Goal: Task Accomplishment & Management: Complete application form

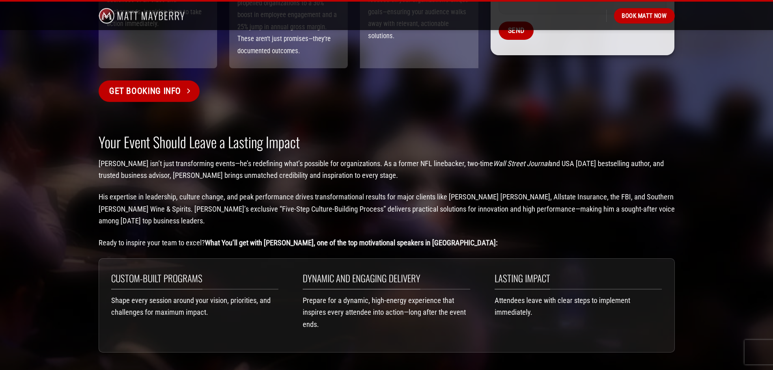
scroll to position [974, 0]
click at [160, 84] on span "Get Booking Info" at bounding box center [145, 91] width 72 height 14
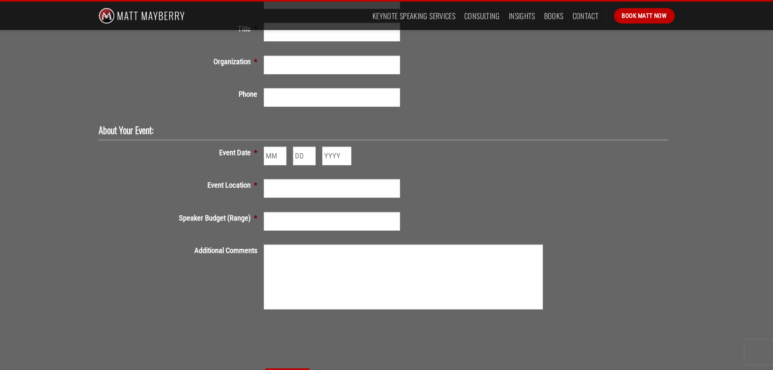
scroll to position [244, 0]
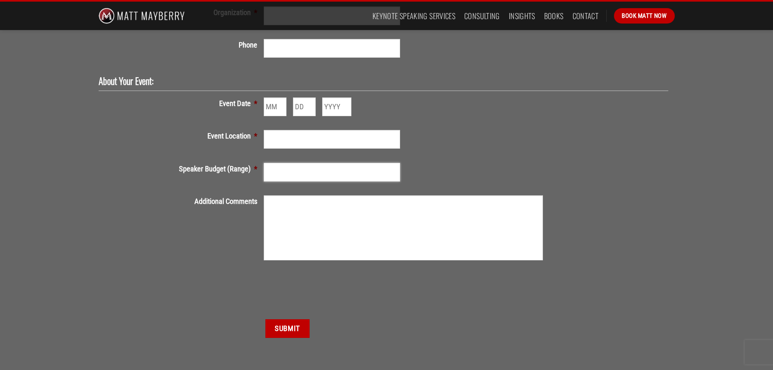
click at [302, 170] on input "Speaker Budget (Range) *" at bounding box center [332, 172] width 136 height 19
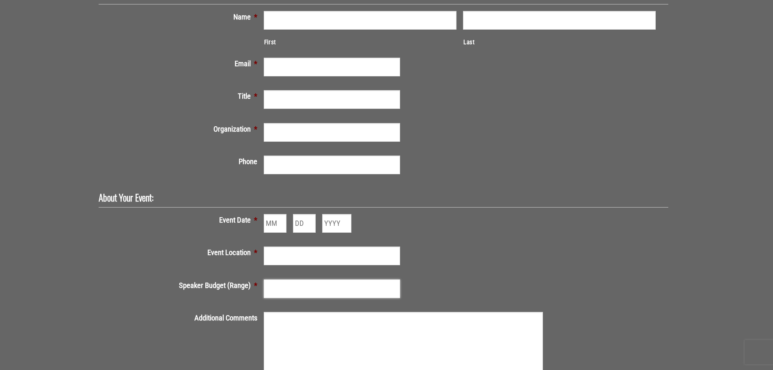
scroll to position [0, 0]
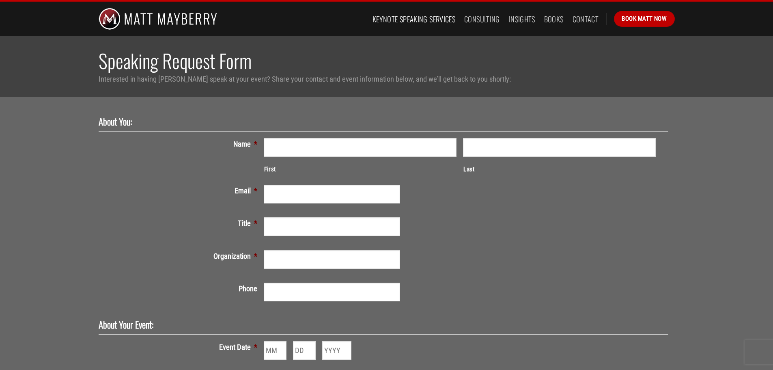
click at [434, 19] on link "Keynote Speaking Services" at bounding box center [414, 19] width 83 height 15
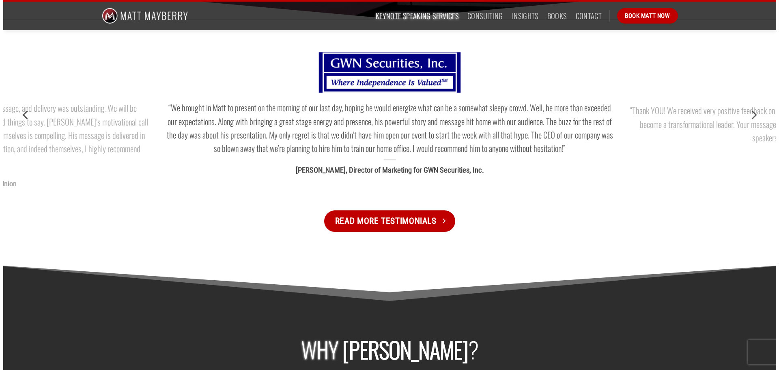
scroll to position [934, 0]
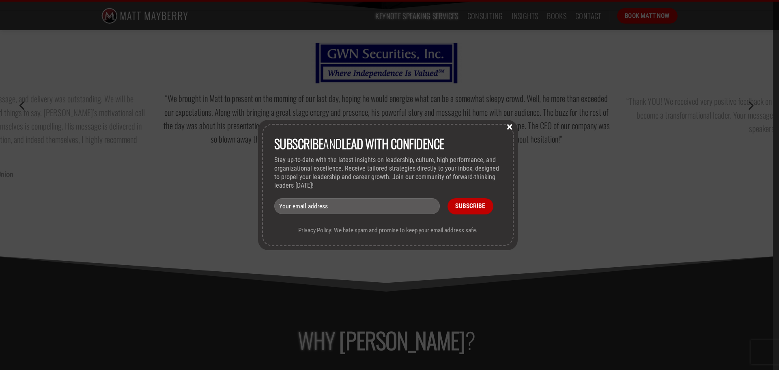
click at [515, 124] on button "×" at bounding box center [510, 126] width 12 height 7
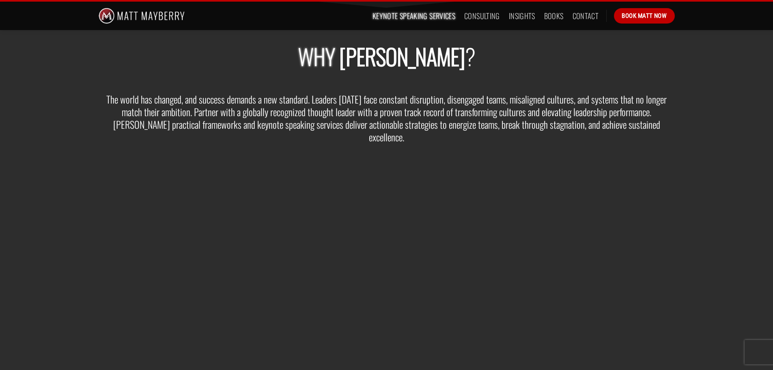
scroll to position [1218, 0]
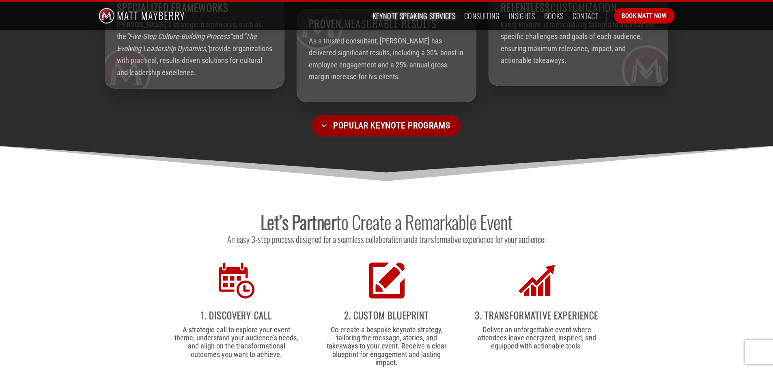
click at [400, 115] on link "Popular Keynote Programs" at bounding box center [386, 126] width 149 height 22
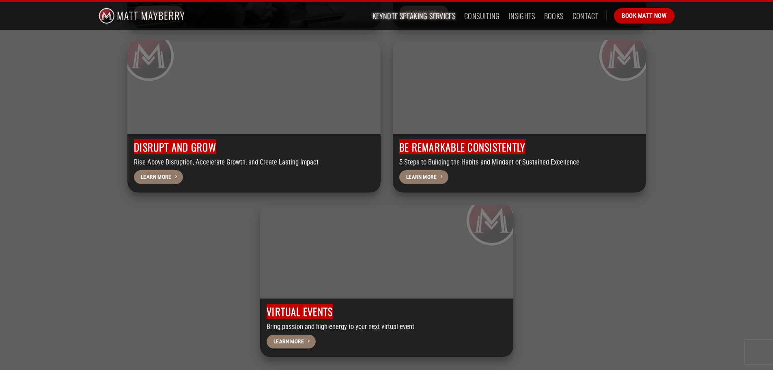
scroll to position [2411, 0]
